Goal: Communication & Community: Connect with others

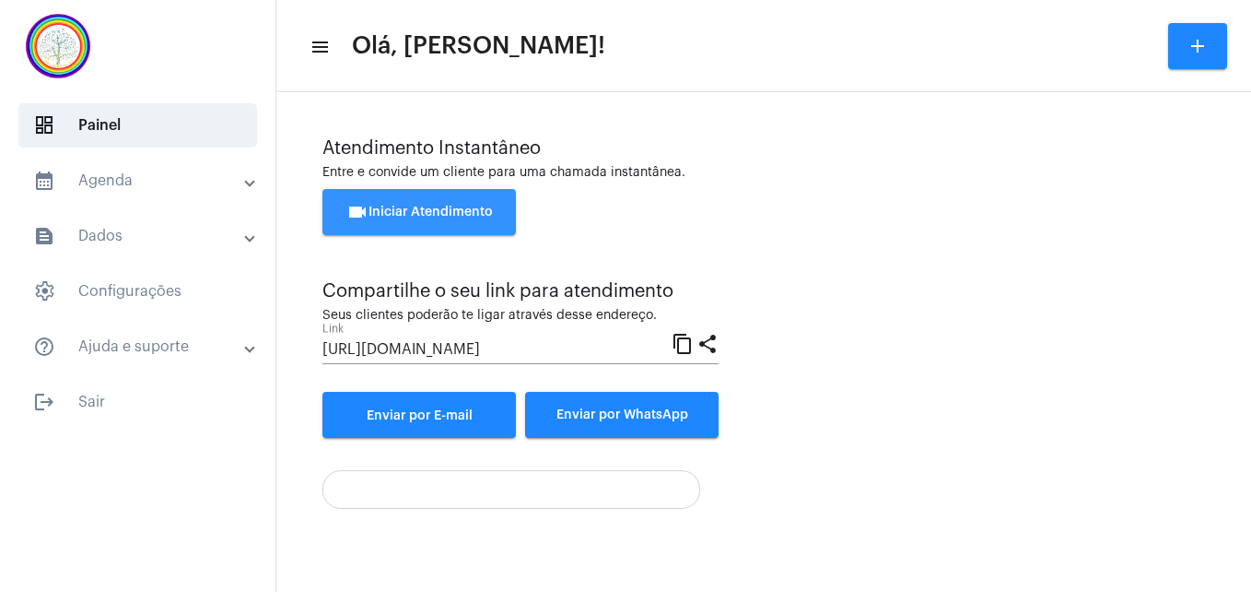
click at [429, 209] on span "videocam Iniciar Atendimento" at bounding box center [420, 212] width 147 height 13
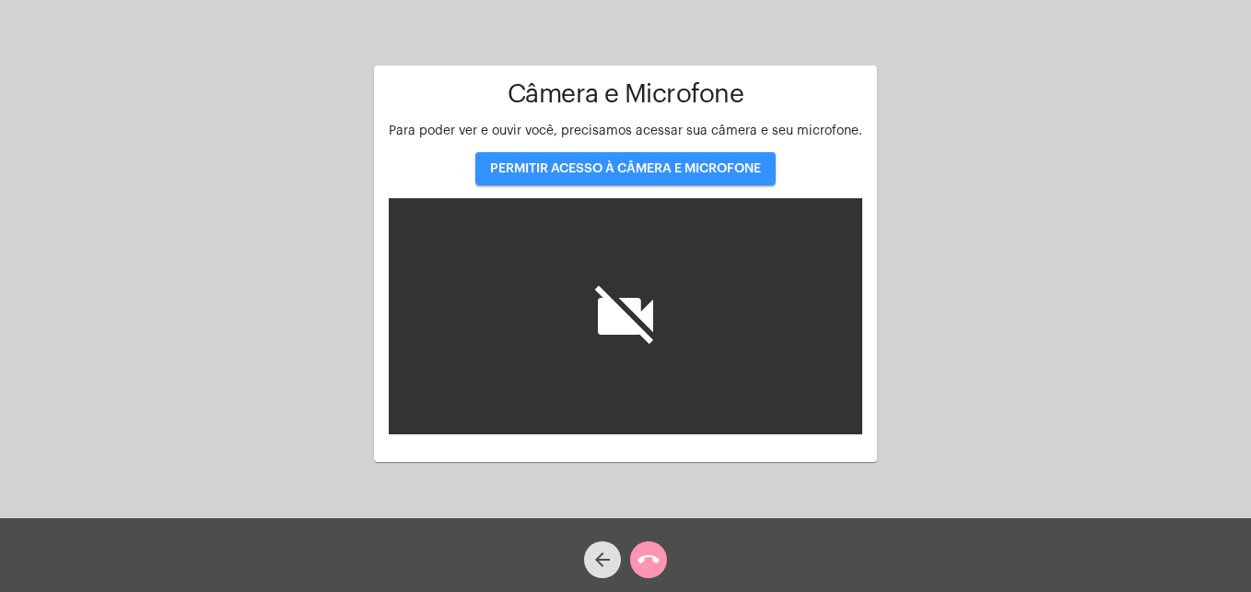
click at [671, 160] on button "PERMITIR ACESSO À CÂMERA E MICROFONE" at bounding box center [626, 168] width 300 height 33
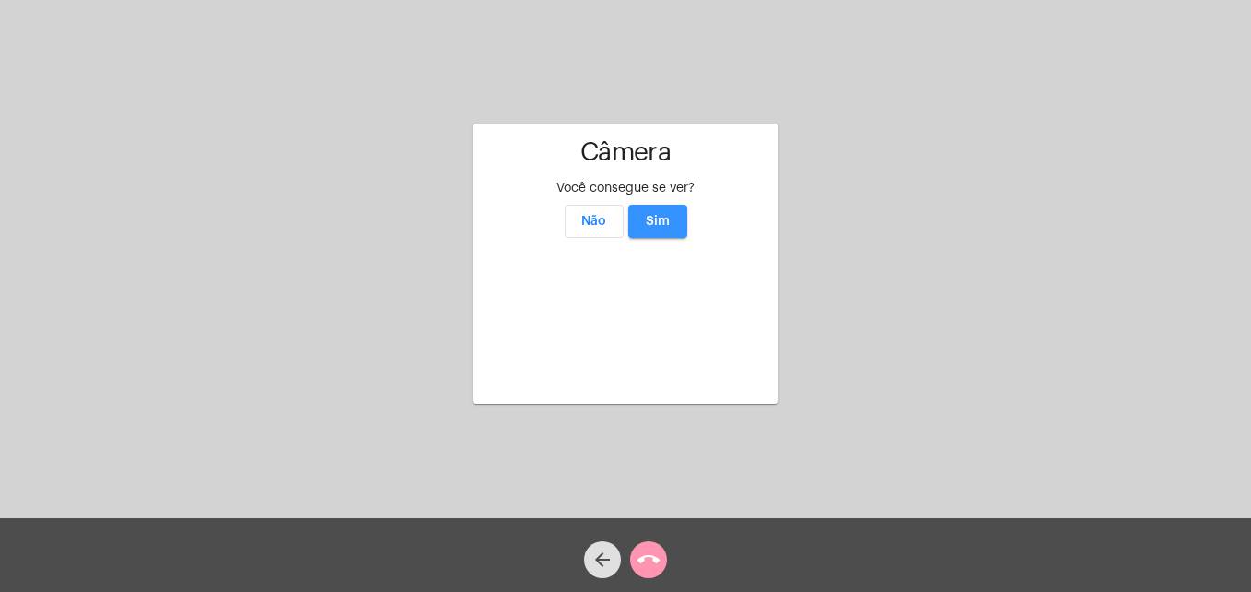
click at [663, 215] on span "Sim" at bounding box center [658, 221] width 24 height 13
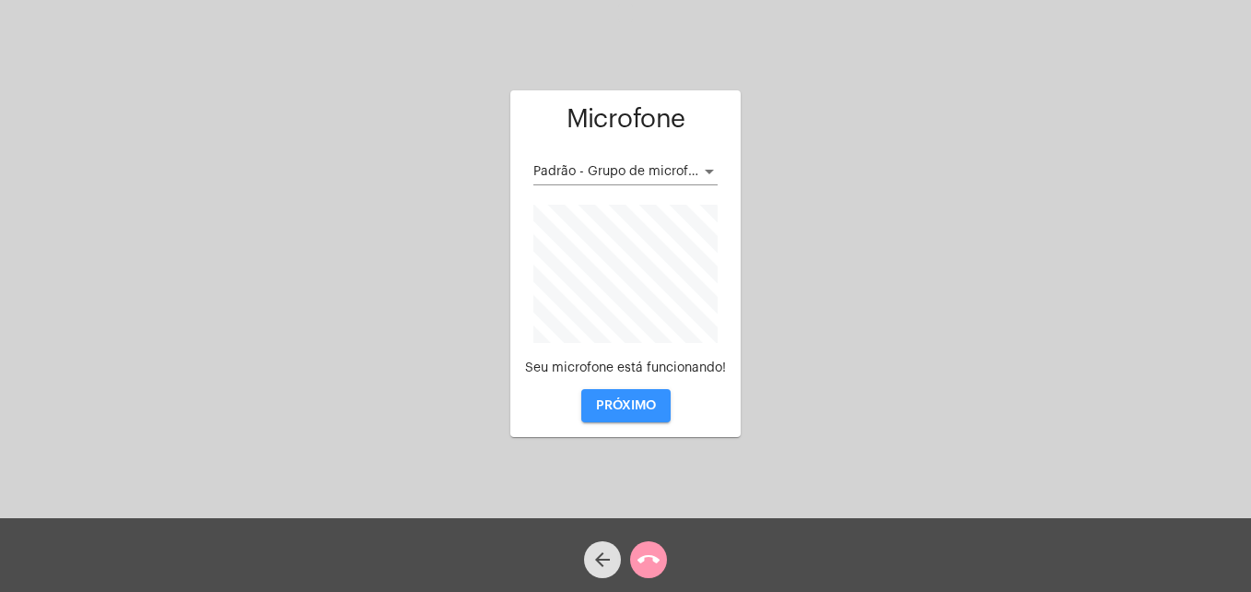
click at [621, 395] on button "PRÓXIMO" at bounding box center [626, 405] width 89 height 33
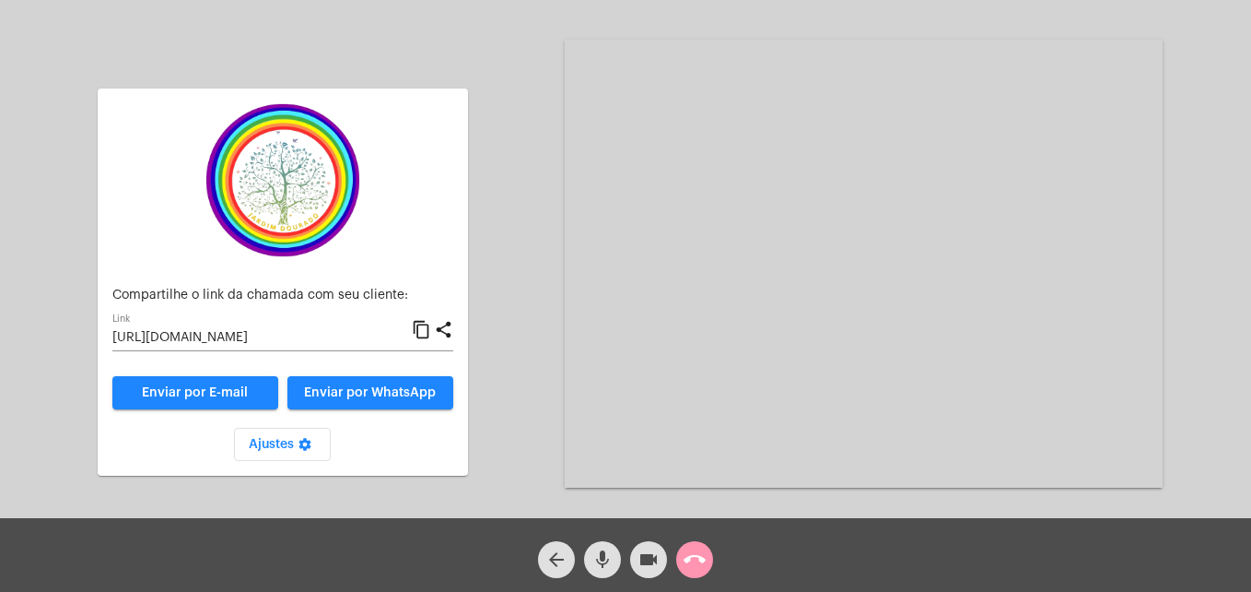
click at [425, 330] on mat-icon "content_copy" at bounding box center [421, 330] width 19 height 22
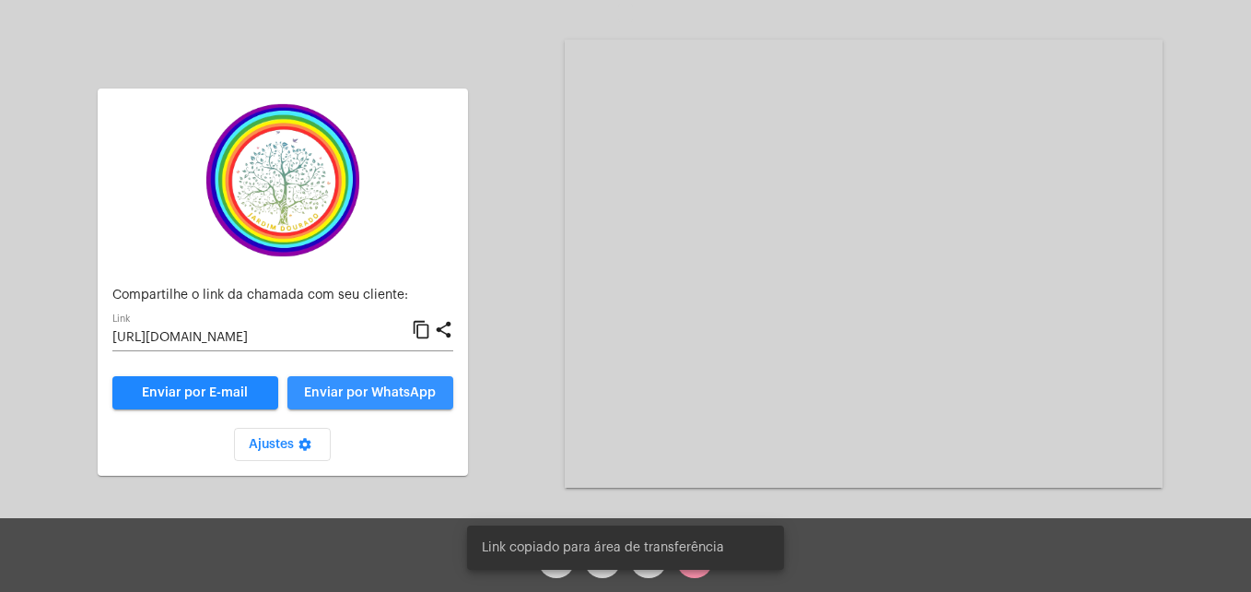
click at [384, 393] on span "Enviar por WhatsApp" at bounding box center [370, 392] width 132 height 13
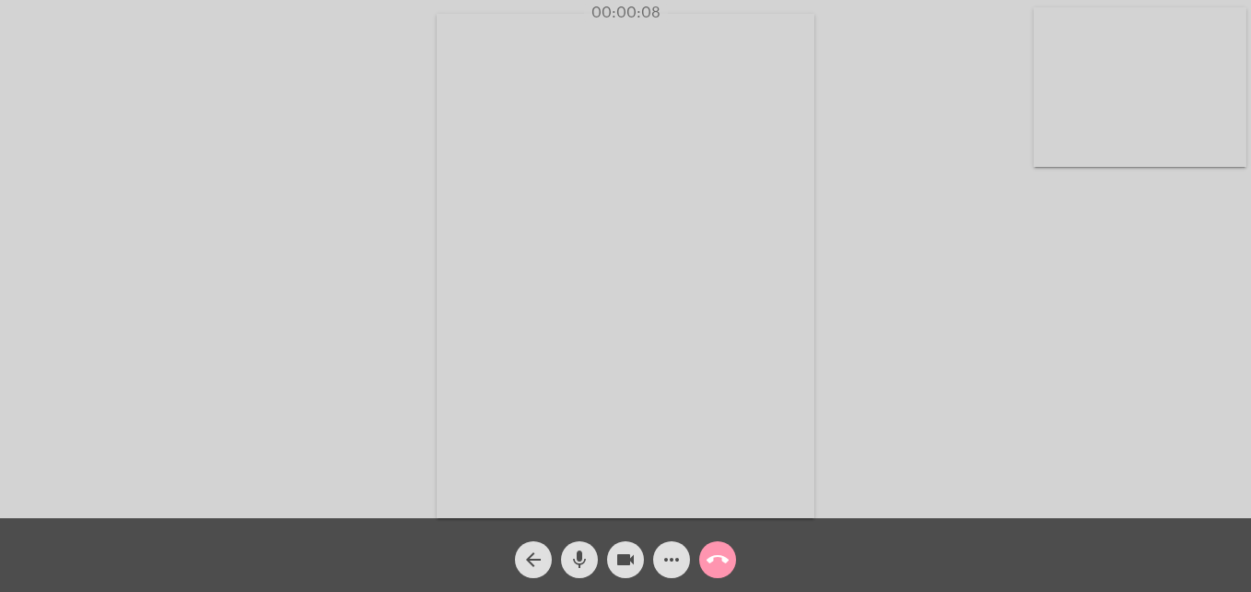
click at [1048, 145] on video at bounding box center [1140, 86] width 213 height 159
click at [494, 499] on video at bounding box center [793, 264] width 672 height 504
